Goal: Find contact information: Find contact information

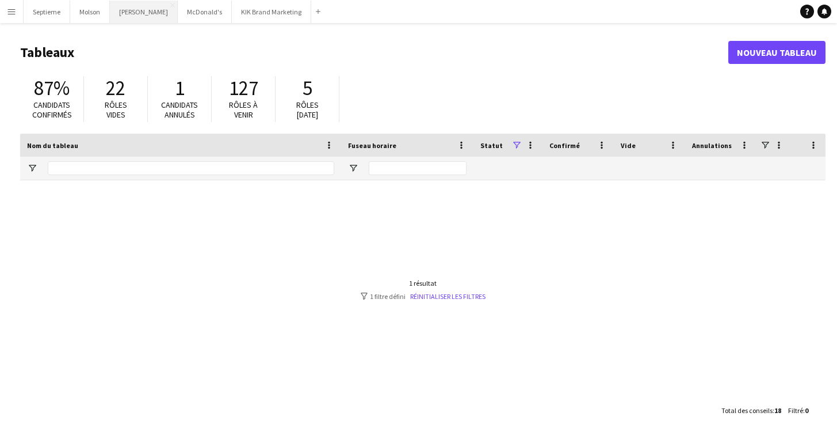
click at [136, 10] on button "[PERSON_NAME] Fermer" at bounding box center [144, 12] width 68 height 22
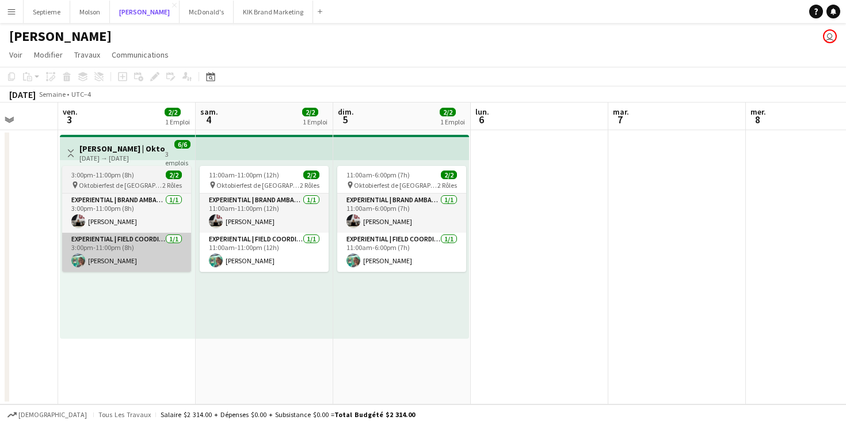
scroll to position [0, 361]
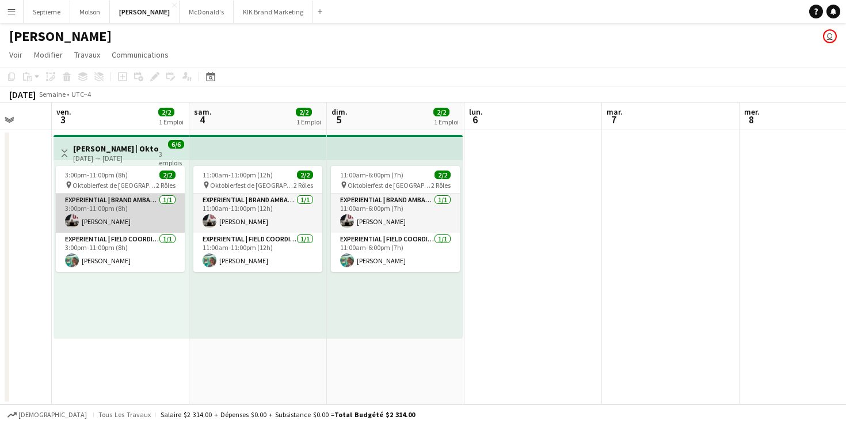
click at [134, 215] on app-card-role "Experiential | Brand Ambassador [DATE] 3:00pm-11:00pm (8h) [PERSON_NAME]" at bounding box center [120, 212] width 129 height 39
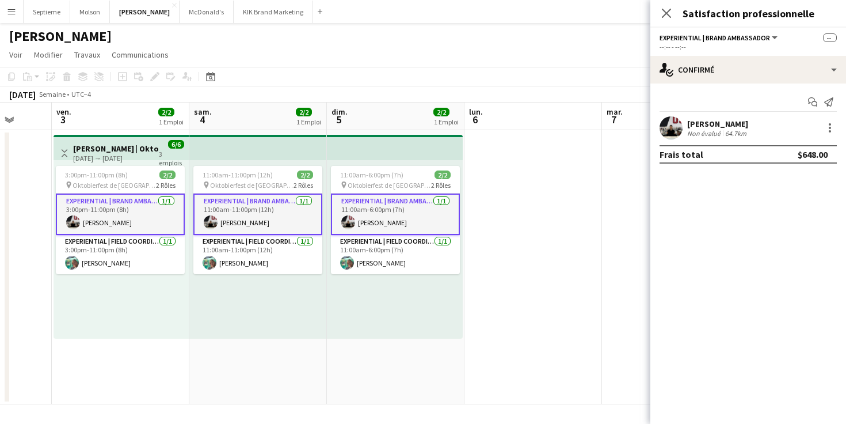
click at [723, 124] on div "[PERSON_NAME]" at bounding box center [718, 124] width 62 height 10
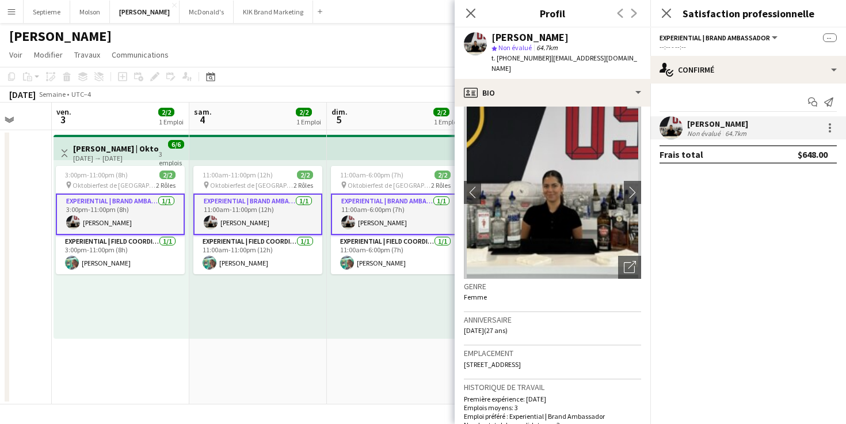
scroll to position [0, 0]
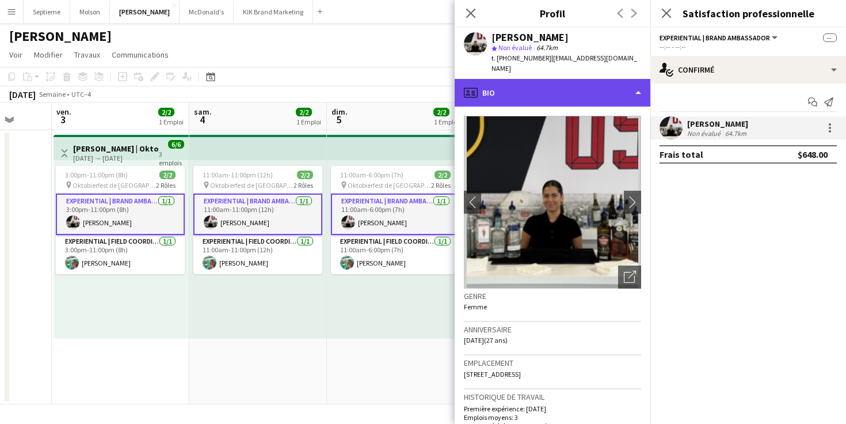
click at [637, 81] on div "profile Bio" at bounding box center [553, 93] width 196 height 28
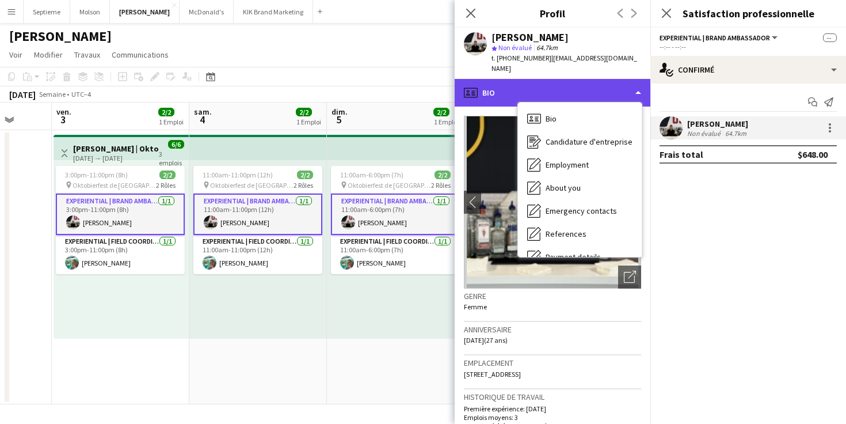
click at [621, 81] on div "profile Bio" at bounding box center [553, 93] width 196 height 28
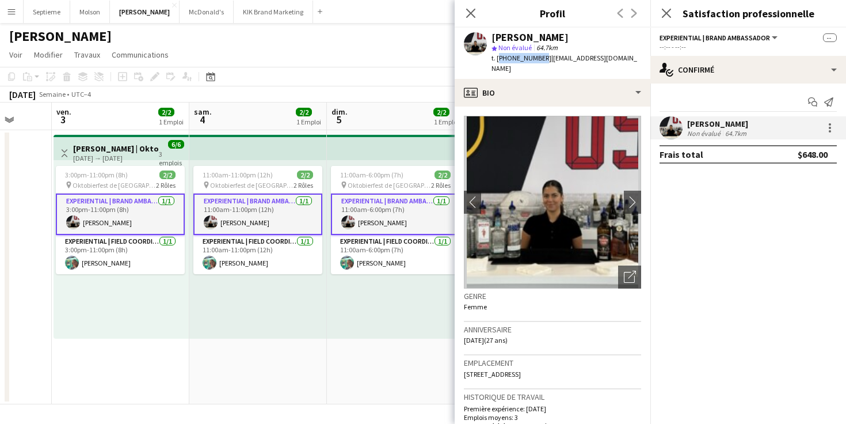
drag, startPoint x: 537, startPoint y: 56, endPoint x: 497, endPoint y: 58, distance: 40.3
click at [497, 58] on span "t. [PHONE_NUMBER]" at bounding box center [521, 58] width 60 height 9
copy span "[PHONE_NUMBER]"
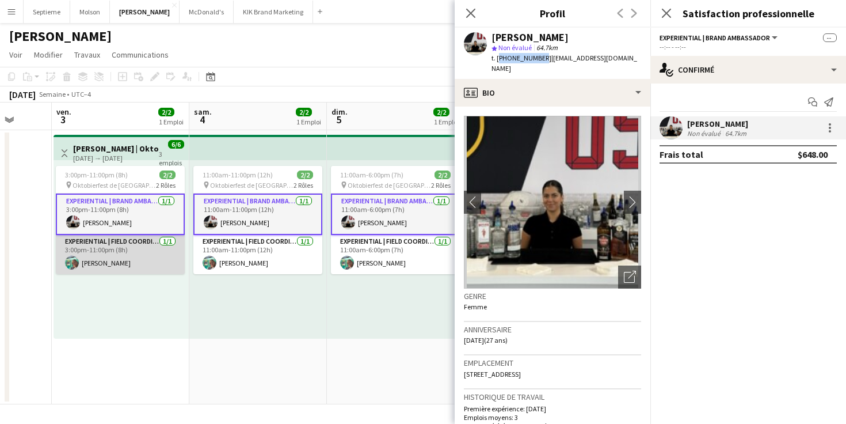
click at [129, 260] on app-card-role "Experiential | Field Coordinator [DATE] 3:00pm-11:00pm (8h) [PERSON_NAME]" at bounding box center [120, 254] width 129 height 39
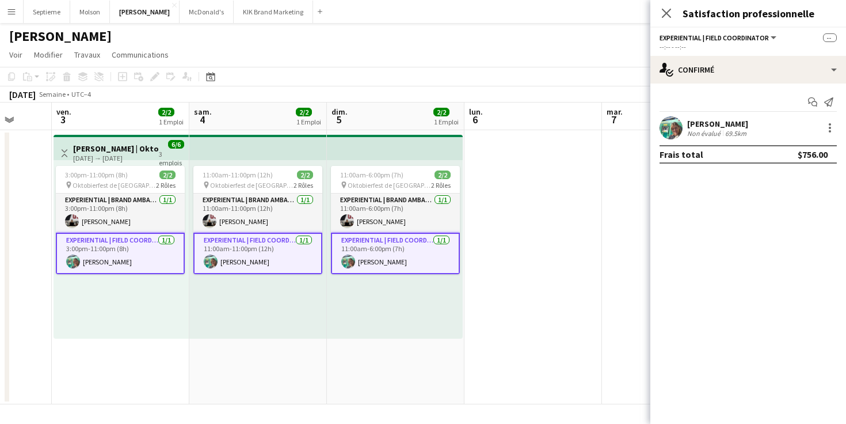
click at [101, 262] on app-card-role "Experiential | Field Coordinator [DATE] 3:00pm-11:00pm (8h) [PERSON_NAME]" at bounding box center [120, 252] width 129 height 41
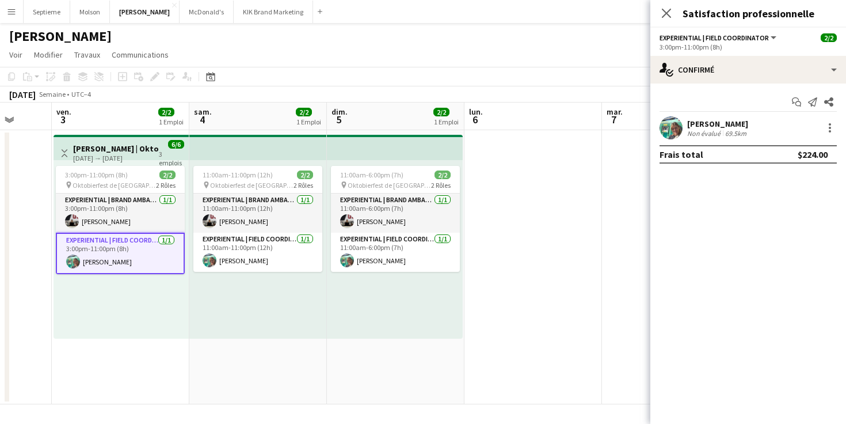
click at [714, 124] on div "[PERSON_NAME]" at bounding box center [718, 124] width 62 height 10
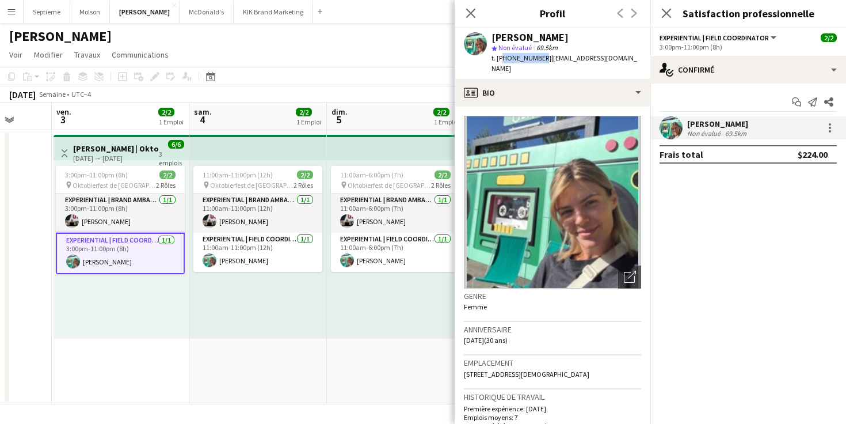
drag, startPoint x: 499, startPoint y: 60, endPoint x: 538, endPoint y: 59, distance: 38.6
click at [538, 59] on span "t. [PHONE_NUMBER]" at bounding box center [521, 58] width 60 height 9
copy span "15149299512"
